Goal: Check status: Check status

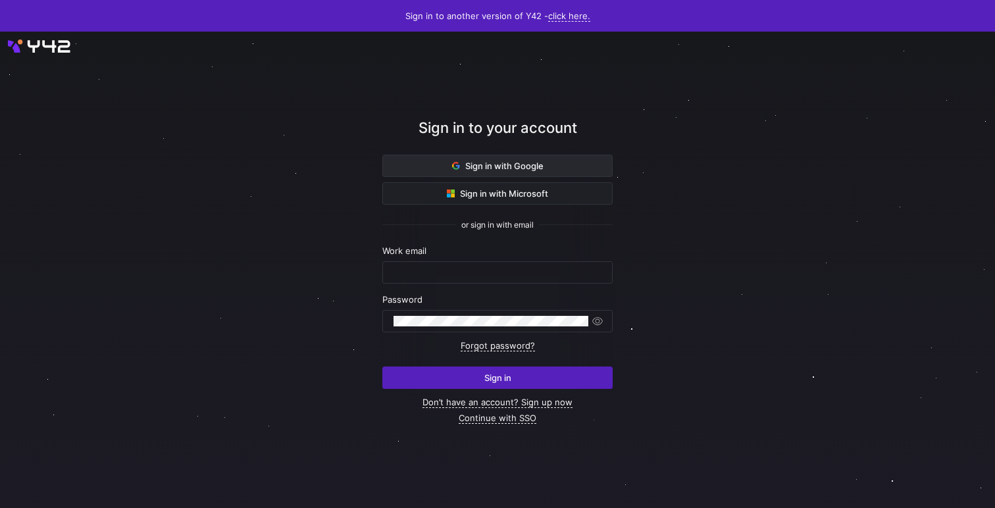
click at [543, 161] on span at bounding box center [497, 165] width 229 height 21
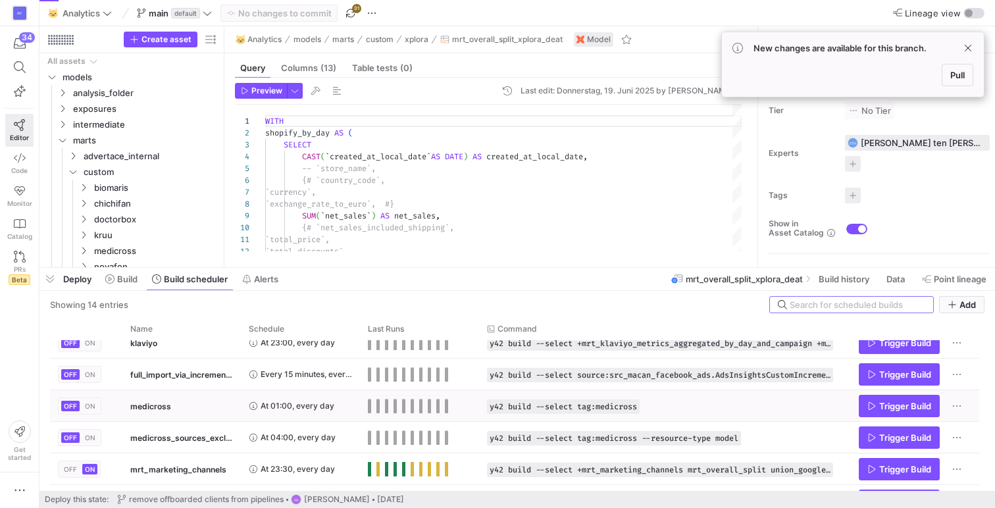
scroll to position [176, 0]
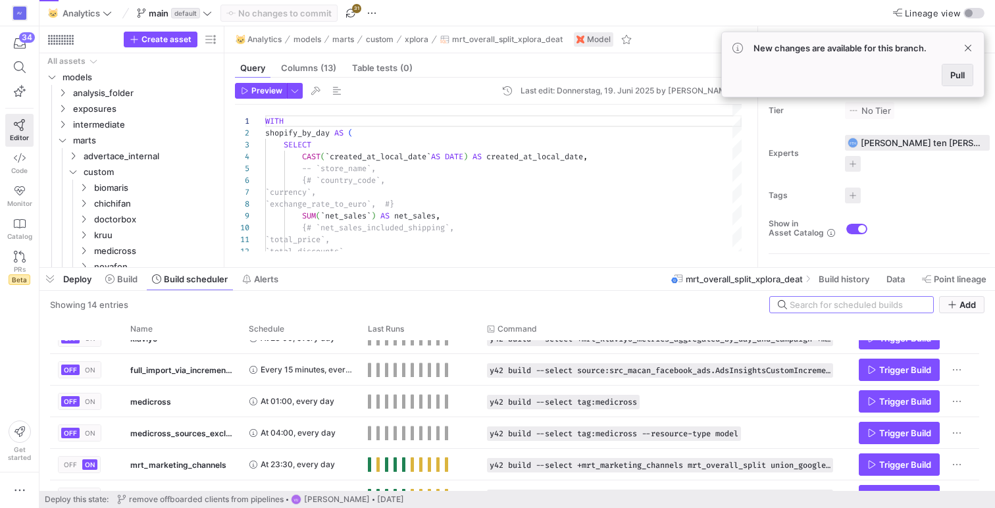
click at [953, 83] on span at bounding box center [957, 74] width 30 height 21
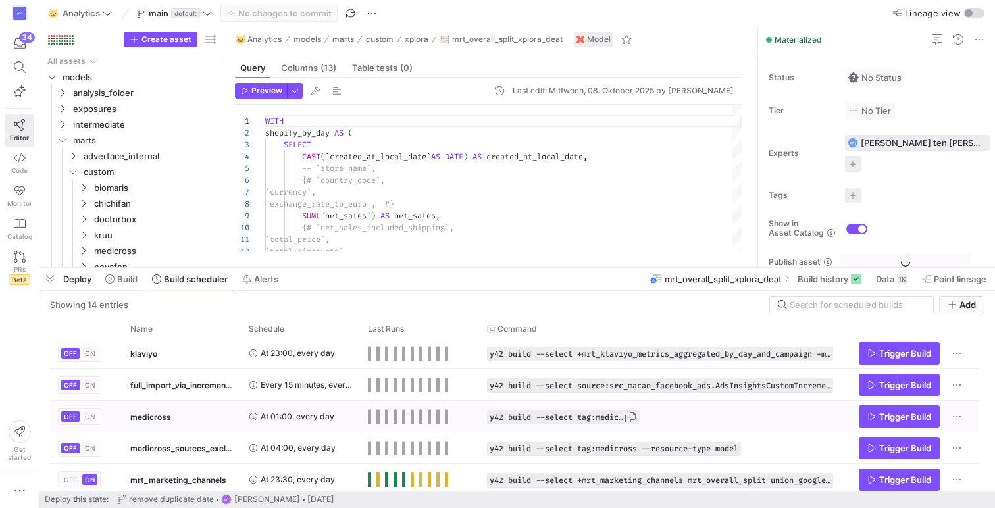
scroll to position [0, 0]
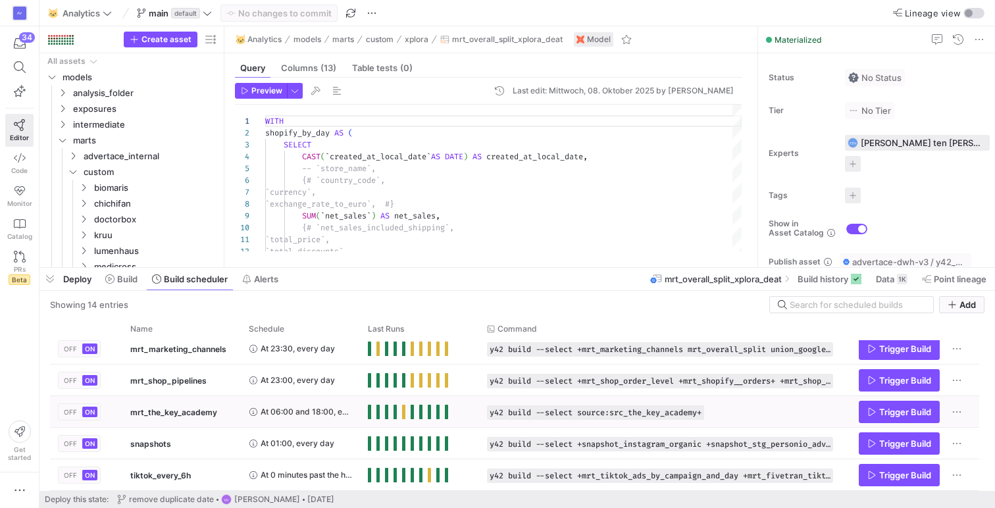
click at [187, 414] on span "mrt_the_key_academy" at bounding box center [173, 412] width 87 height 31
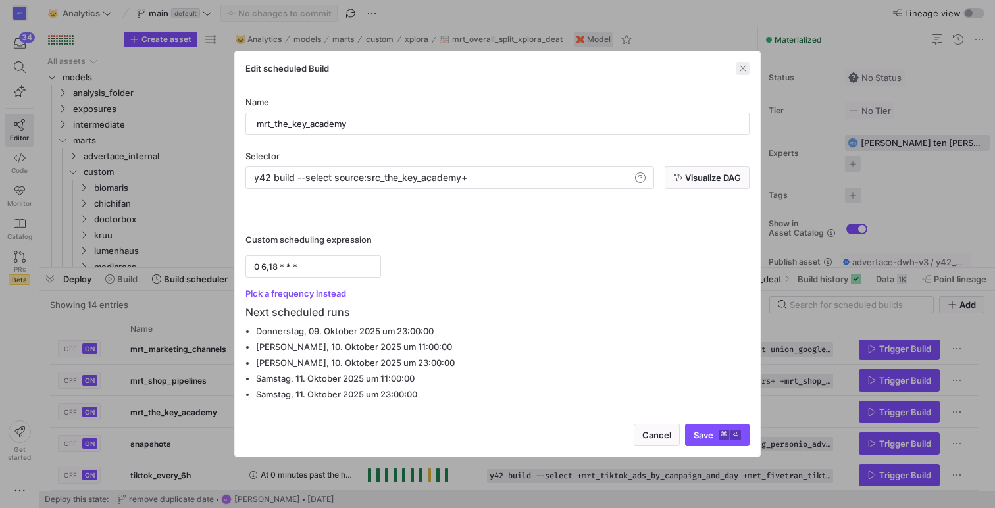
click at [748, 69] on span "button" at bounding box center [742, 68] width 13 height 13
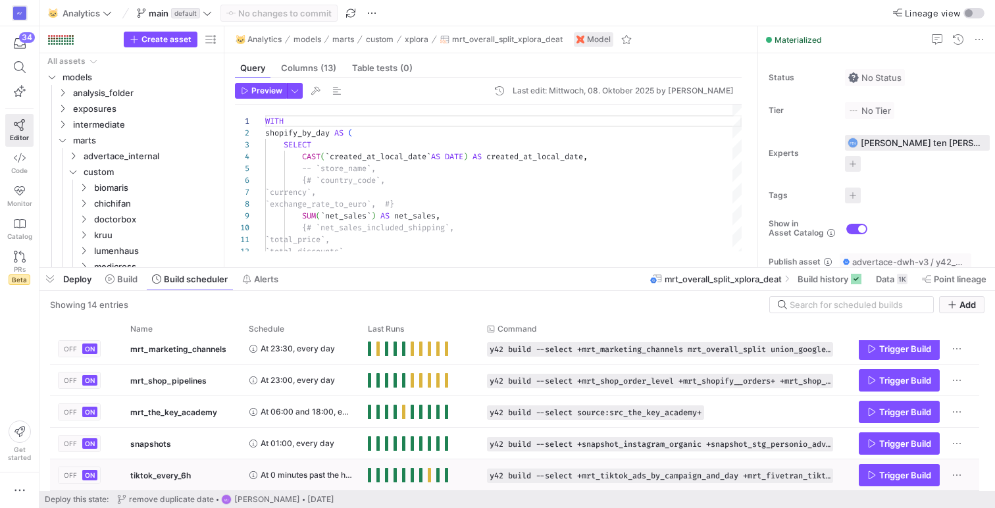
click at [187, 474] on span "tiktok_every_6h" at bounding box center [160, 475] width 61 height 31
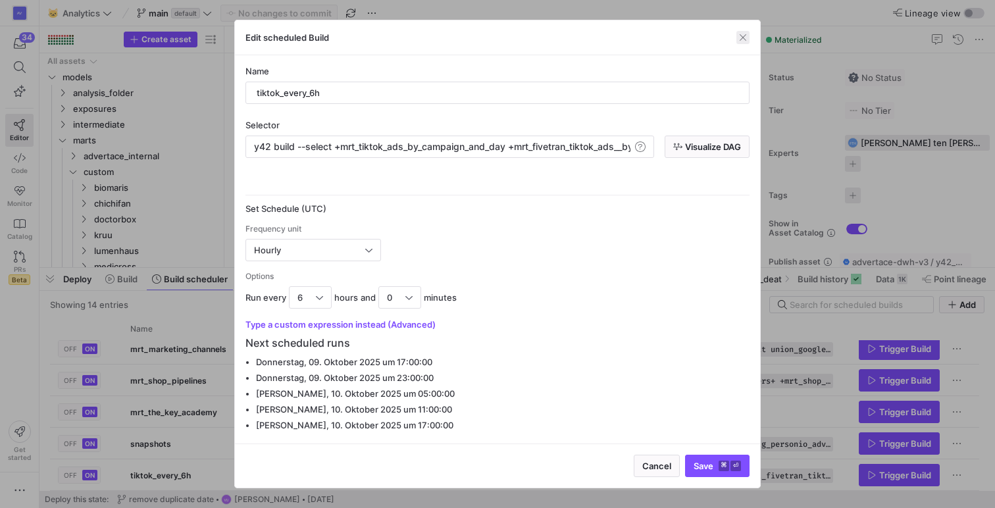
click at [741, 36] on span "button" at bounding box center [742, 37] width 13 height 13
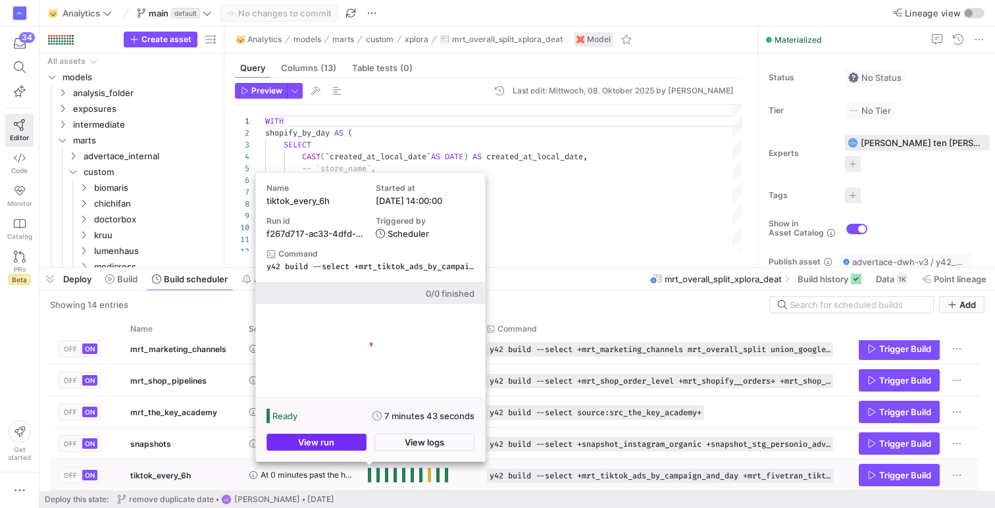
click at [352, 445] on span "button" at bounding box center [316, 442] width 99 height 16
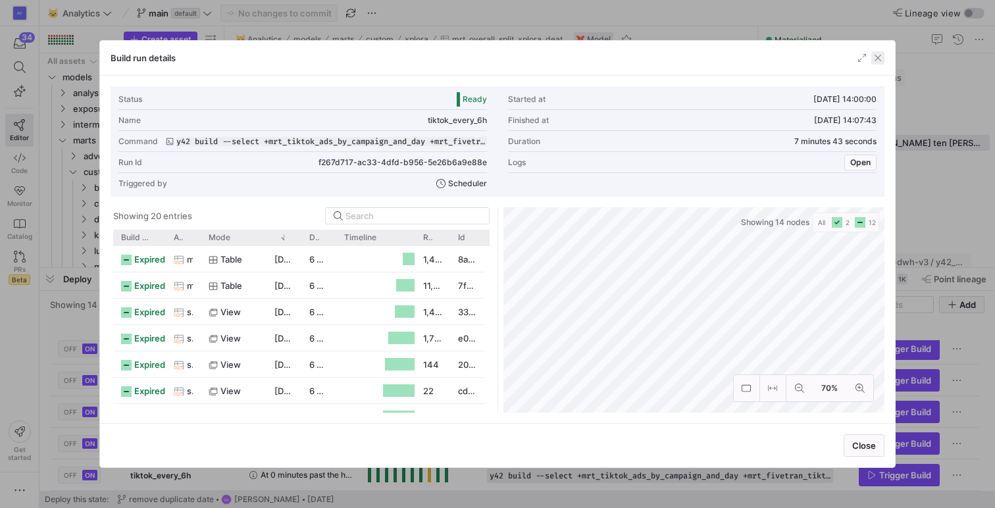
click at [882, 51] on span "button" at bounding box center [877, 57] width 13 height 13
